Goal: Information Seeking & Learning: Find specific page/section

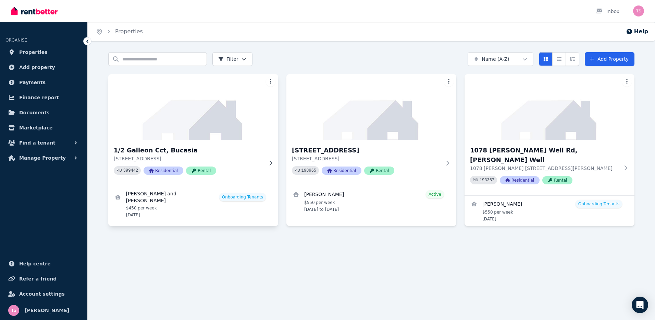
click at [181, 140] on img at bounding box center [193, 106] width 179 height 69
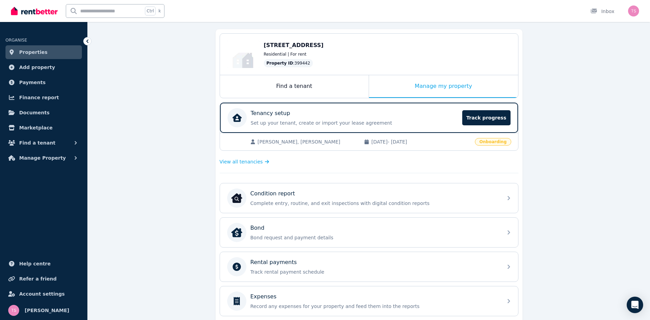
scroll to position [17, 0]
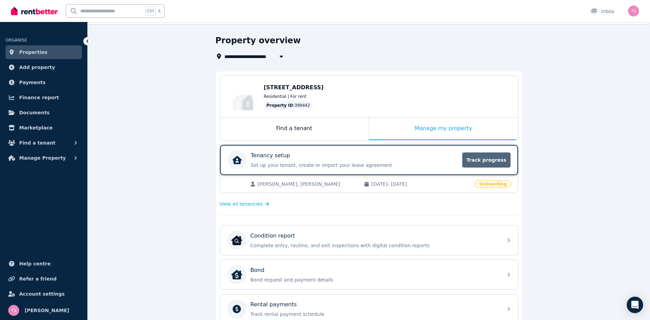
click at [475, 156] on span "Track progress" at bounding box center [486, 159] width 48 height 15
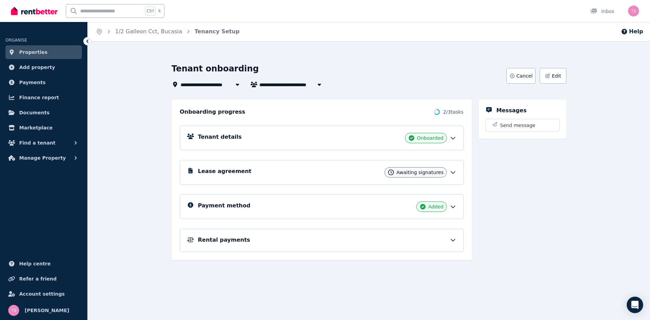
click at [451, 170] on icon at bounding box center [453, 172] width 7 height 7
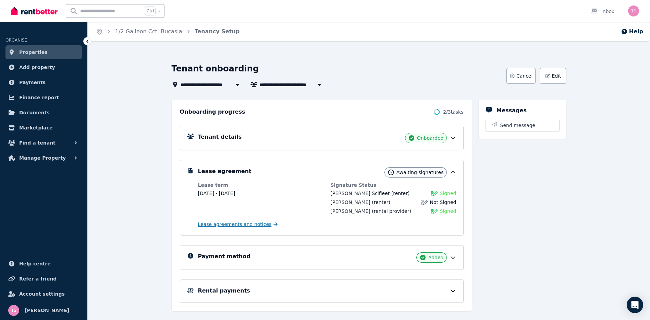
click at [245, 225] on span "Lease agreements and notices" at bounding box center [235, 223] width 74 height 7
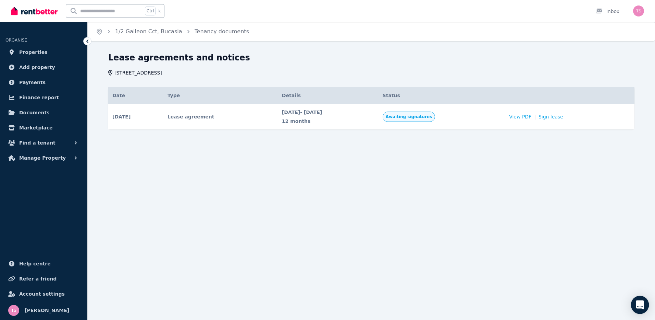
click at [638, 305] on icon "Open Intercom Messenger" at bounding box center [640, 304] width 8 height 9
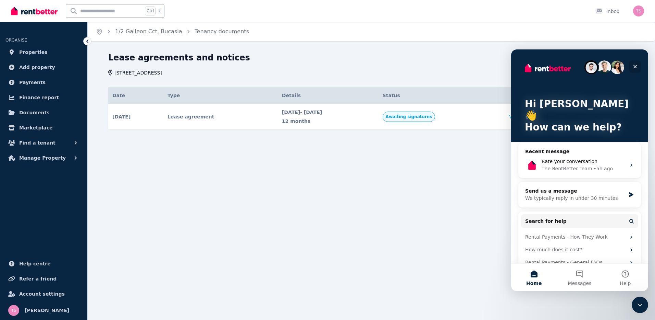
click at [634, 65] on icon "Close" at bounding box center [636, 67] width 4 height 4
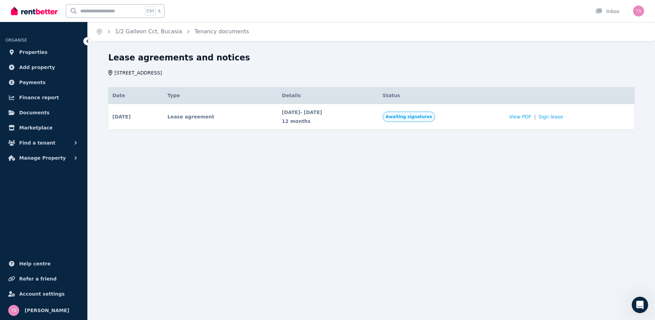
click at [335, 195] on div "Home 1/2 Galleon Cct, Bucasia Tenancy documents Lease agreements and notices 1/…" at bounding box center [327, 160] width 655 height 320
click at [87, 39] on icon at bounding box center [87, 41] width 7 height 7
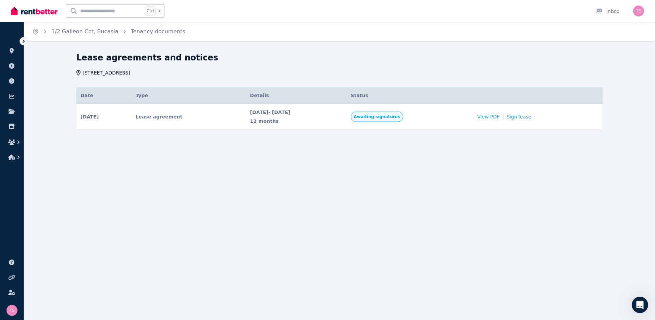
click at [22, 41] on icon at bounding box center [23, 41] width 7 height 7
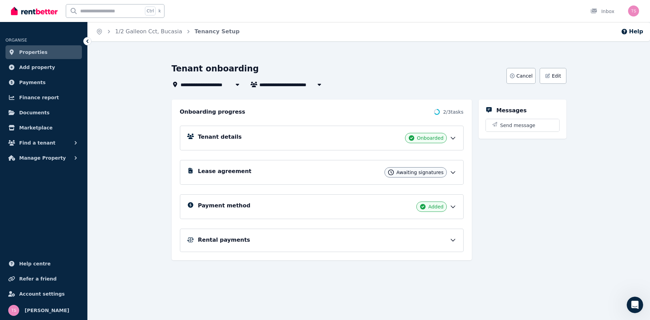
click at [453, 173] on icon at bounding box center [453, 172] width 4 height 2
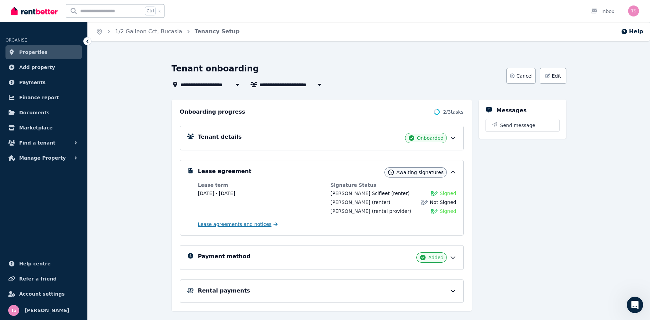
click at [240, 225] on span "Lease agreements and notices" at bounding box center [235, 223] width 74 height 7
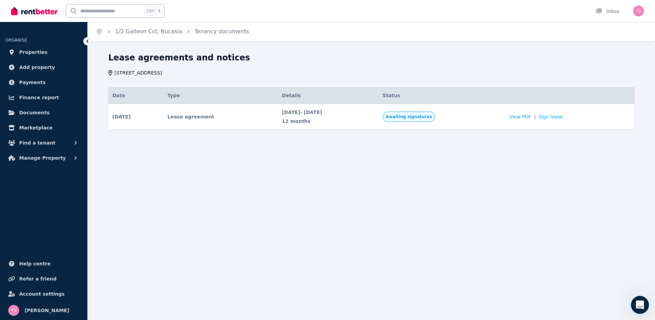
click at [641, 306] on icon "Open Intercom Messenger" at bounding box center [639, 303] width 11 height 11
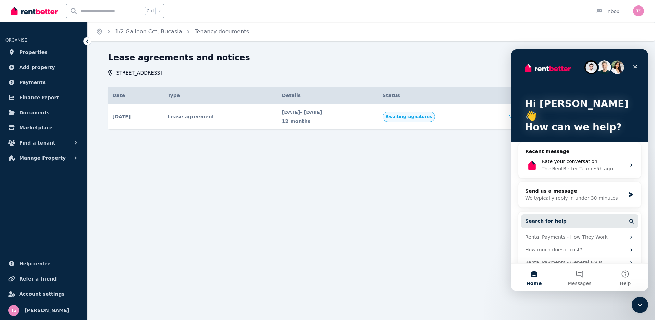
click at [577, 214] on button "Search for help" at bounding box center [579, 221] width 117 height 14
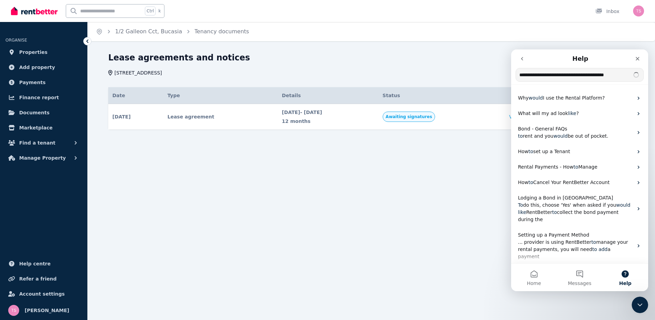
type input "**********"
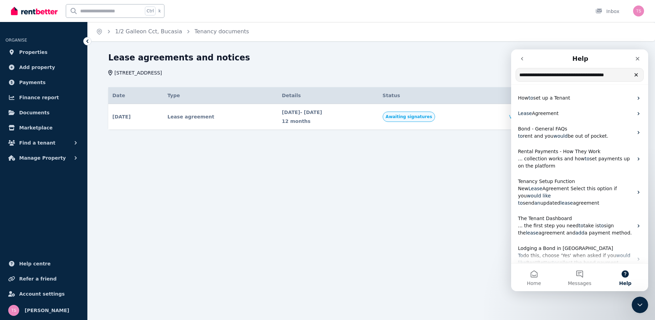
click at [623, 74] on input "**********" at bounding box center [580, 74] width 128 height 13
click at [627, 76] on input "**********" at bounding box center [580, 74] width 128 height 13
click at [637, 58] on icon "Close" at bounding box center [637, 58] width 5 height 5
